Goal: Task Accomplishment & Management: Complete application form

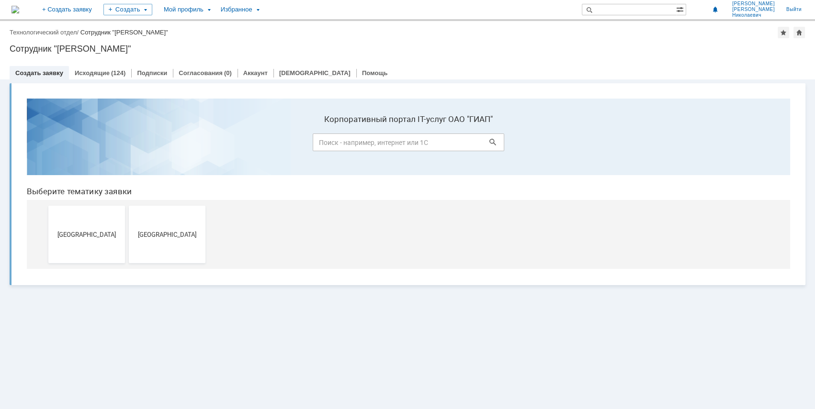
click at [382, 153] on section "Корпоративный портал IT-услуг ОАО "ГИАП"" at bounding box center [408, 137] width 763 height 77
click at [373, 144] on input at bounding box center [408, 143] width 191 height 18
click at [173, 234] on span "[GEOGRAPHIC_DATA]" at bounding box center [167, 234] width 71 height 7
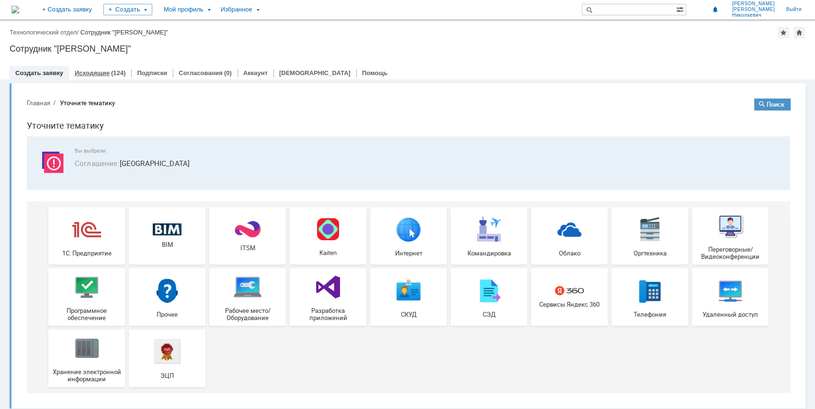
click at [84, 68] on div "Исходящие (124)" at bounding box center [100, 73] width 62 height 14
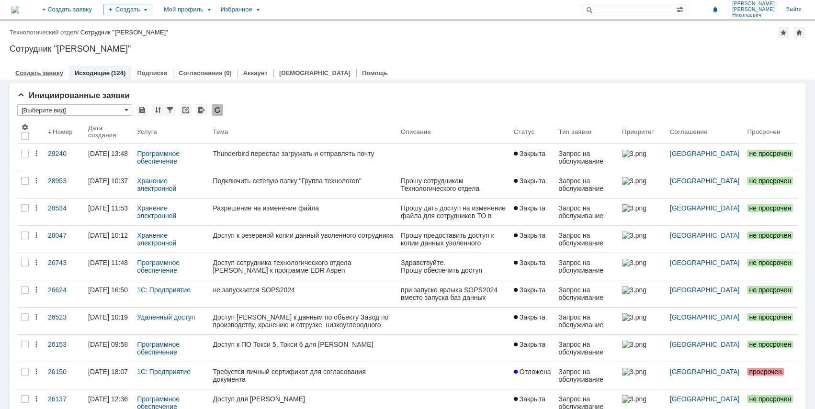
click at [50, 70] on link "Создать заявку" at bounding box center [39, 72] width 48 height 7
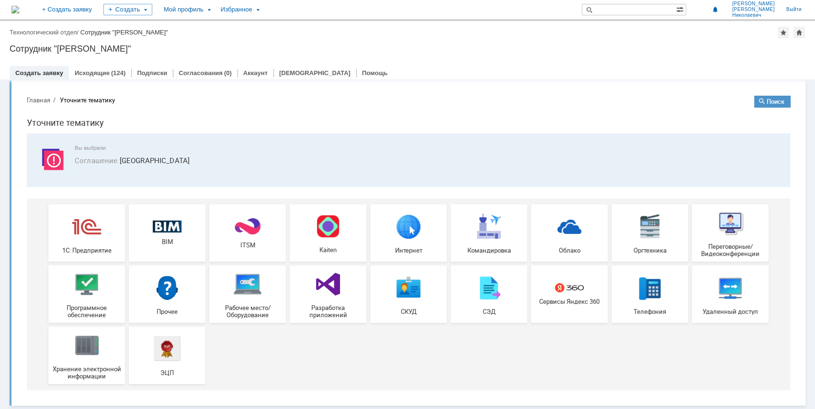
scroll to position [3, 0]
click at [720, 222] on img at bounding box center [730, 222] width 29 height 29
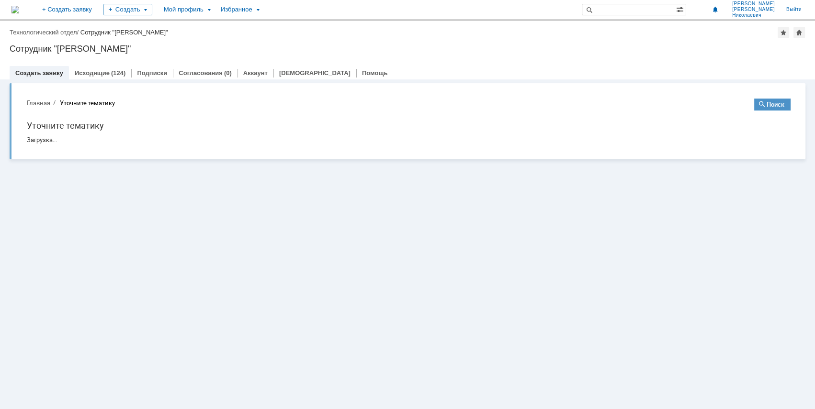
scroll to position [0, 0]
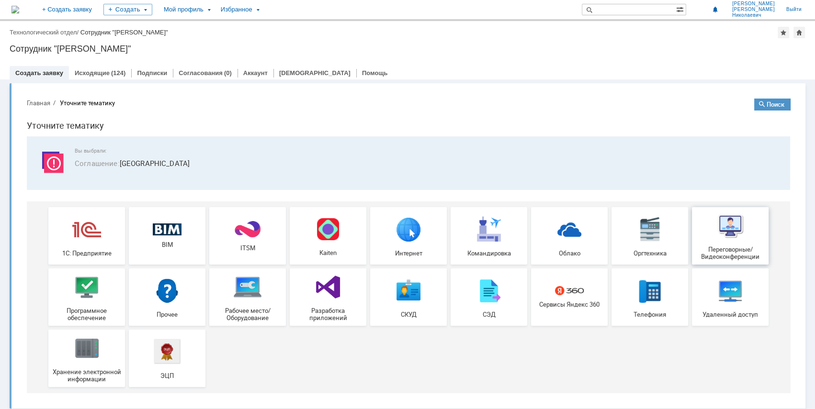
click at [736, 247] on span "Переговорные/Видеоконференции" at bounding box center [730, 253] width 71 height 14
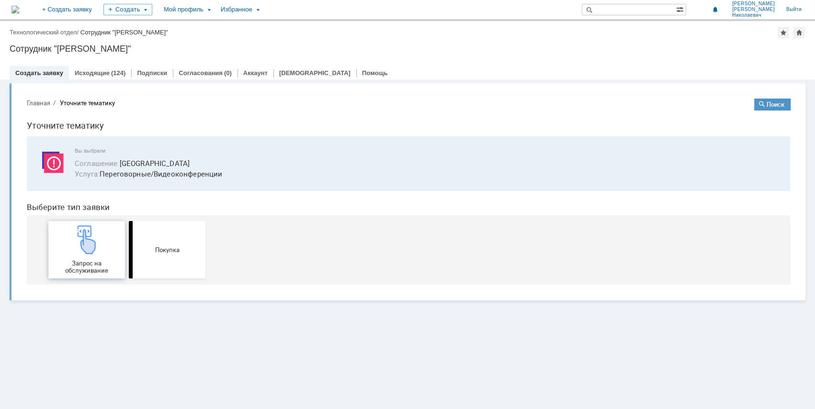
click at [100, 236] on img at bounding box center [86, 239] width 29 height 29
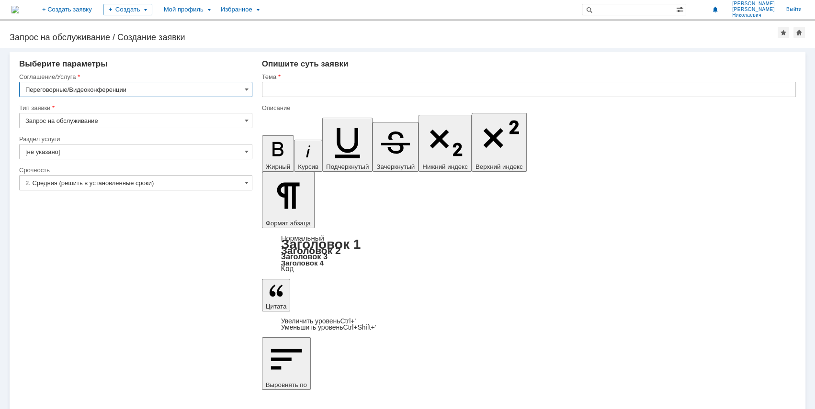
click at [285, 88] on input "text" at bounding box center [529, 89] width 534 height 15
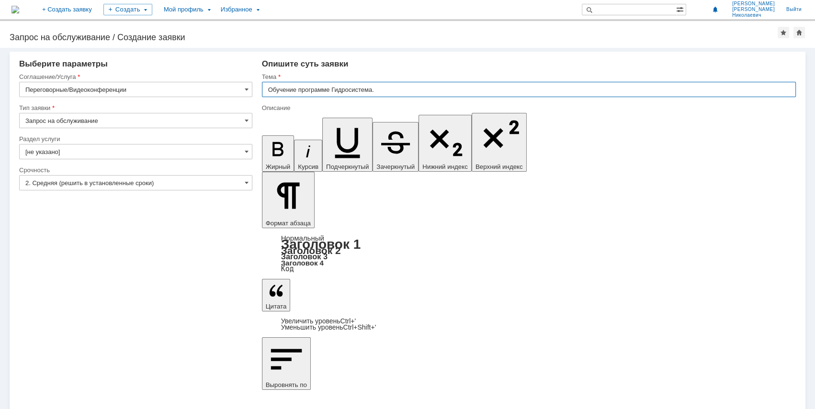
type input "Обучение программе Гидросистема."
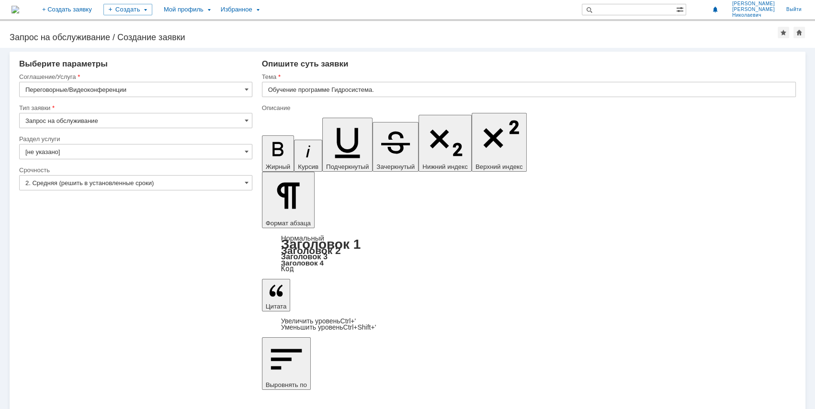
drag, startPoint x: 454, startPoint y: 3158, endPoint x: 371, endPoint y: 3160, distance: 83.3
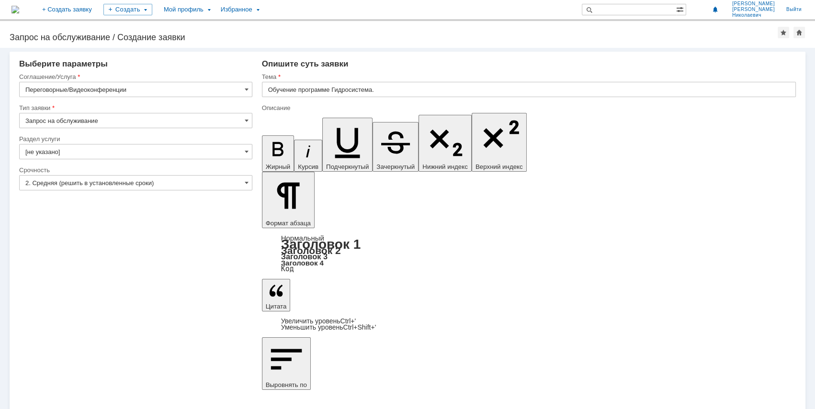
drag, startPoint x: 374, startPoint y: 3159, endPoint x: 380, endPoint y: 3168, distance: 10.4
drag, startPoint x: 441, startPoint y: 3174, endPoint x: 446, endPoint y: 3180, distance: 7.9
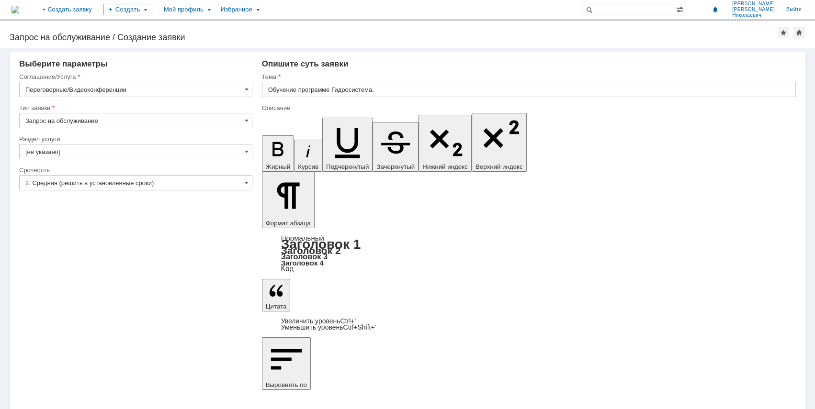
scroll to position [6, 0]
drag, startPoint x: 376, startPoint y: 3162, endPoint x: 458, endPoint y: 3160, distance: 82.4
drag, startPoint x: 359, startPoint y: 3170, endPoint x: 436, endPoint y: 3171, distance: 76.6
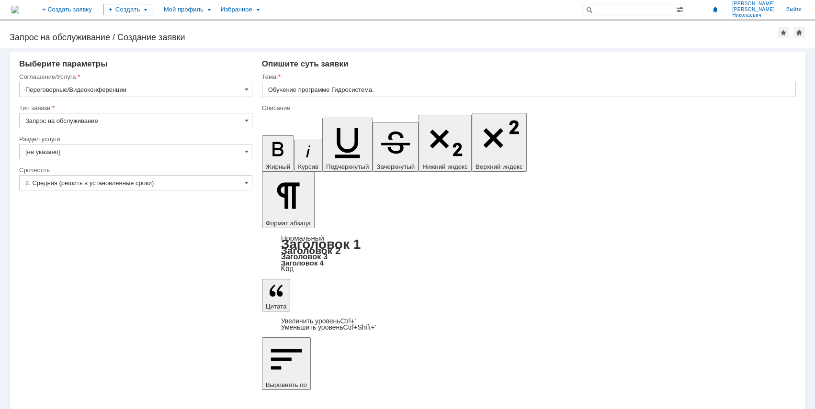
drag, startPoint x: 384, startPoint y: 3177, endPoint x: 476, endPoint y: 3177, distance: 91.9
drag, startPoint x: 638, startPoint y: 3126, endPoint x: 638, endPoint y: 3132, distance: 5.7
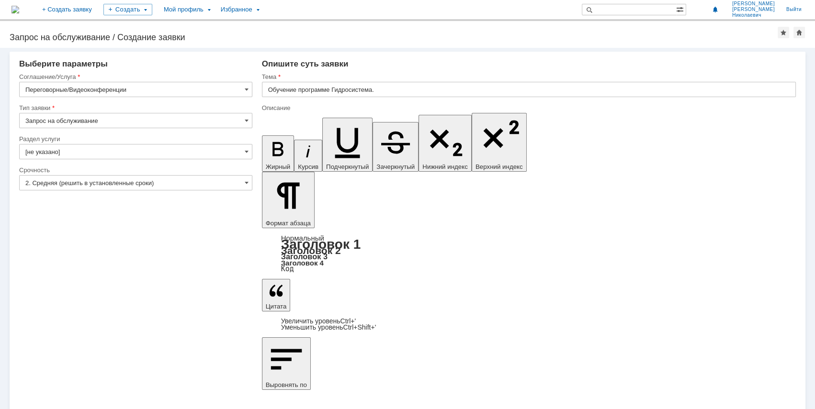
drag, startPoint x: 364, startPoint y: 3189, endPoint x: 406, endPoint y: 3186, distance: 42.2
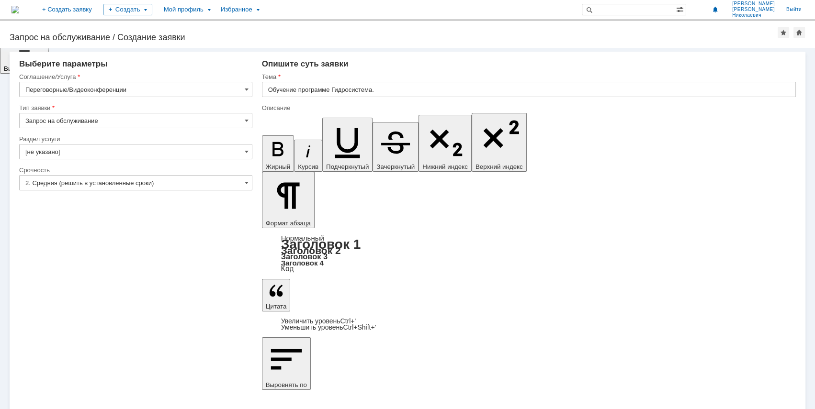
drag, startPoint x: 355, startPoint y: 3191, endPoint x: 405, endPoint y: 3191, distance: 50.3
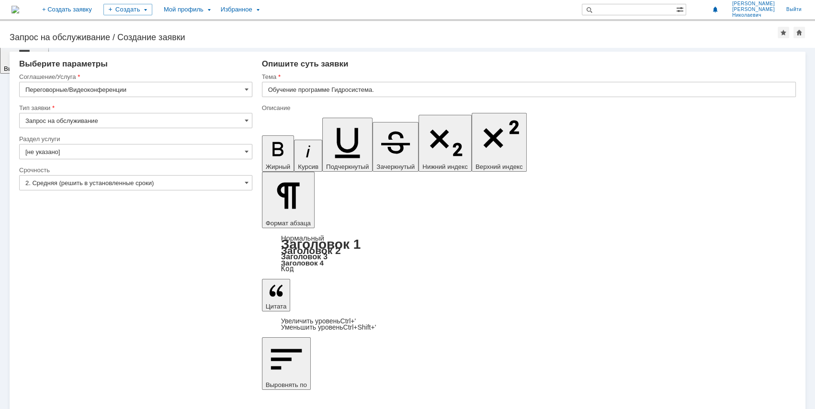
drag, startPoint x: 306, startPoint y: 3467, endPoint x: 493, endPoint y: 3190, distance: 334.9
drag, startPoint x: 398, startPoint y: 3256, endPoint x: 400, endPoint y: 3248, distance: 8.4
